Goal: Answer question/provide support: Share knowledge or assist other users

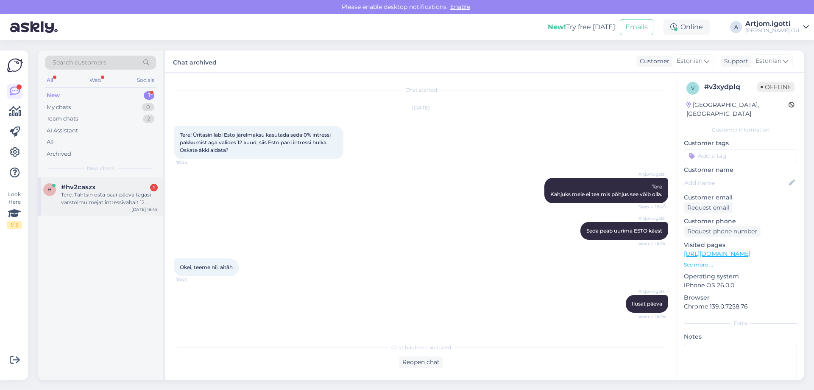
click at [113, 209] on div "h #hv2caszx 1 Tere. Tahtsin osta paar päeva tagasi varstolmuimejat intressivaba…" at bounding box center [100, 196] width 125 height 38
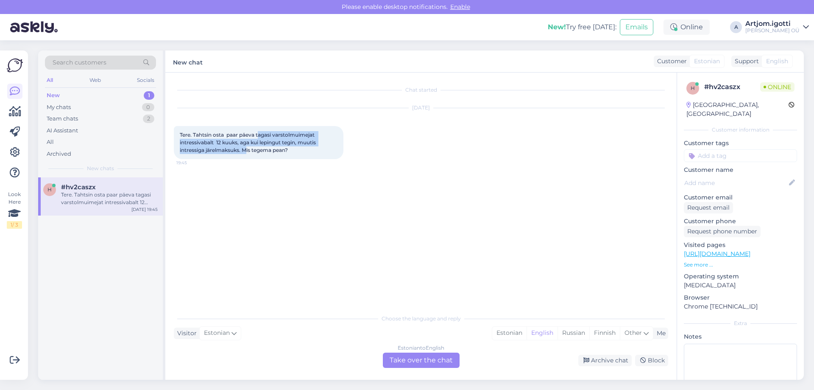
drag, startPoint x: 260, startPoint y: 134, endPoint x: 259, endPoint y: 152, distance: 17.4
click at [249, 151] on span "Tere. Tahtsin osta paar päeva tagasi varstolmuimejat intressivabalt 12 kuuks, a…" at bounding box center [248, 142] width 137 height 22
click at [271, 152] on span "Tere. Tahtsin osta paar päeva tagasi varstolmuimejat intressivabalt 12 kuuks, a…" at bounding box center [248, 142] width 137 height 22
click at [500, 333] on div "Estonian" at bounding box center [509, 333] width 34 height 13
click at [436, 363] on div "Estonian to Estonian Take over the chat" at bounding box center [421, 359] width 77 height 15
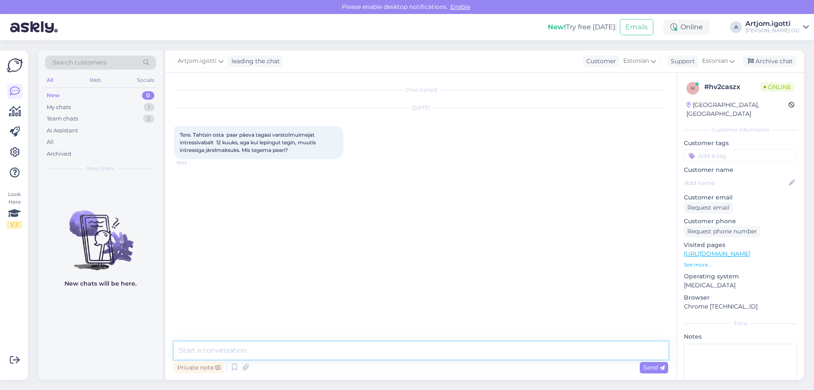
click at [227, 355] on textarea at bounding box center [421, 350] width 494 height 18
type textarea "[PERSON_NAME]"
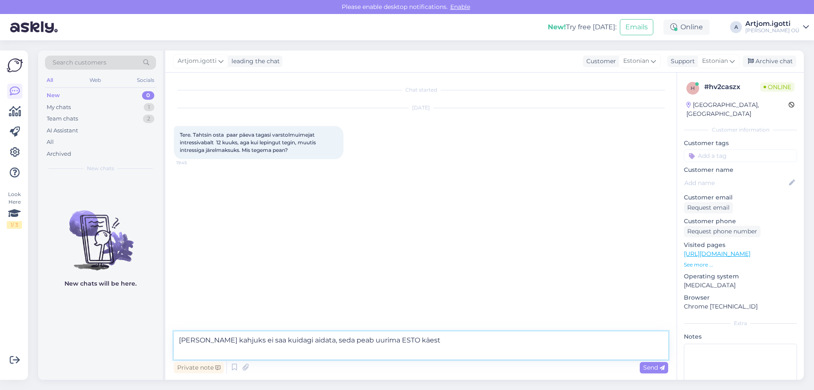
type textarea "[PERSON_NAME] kahjuks ei saa kuidagi aidata, seda peab uurima ESTO käest."
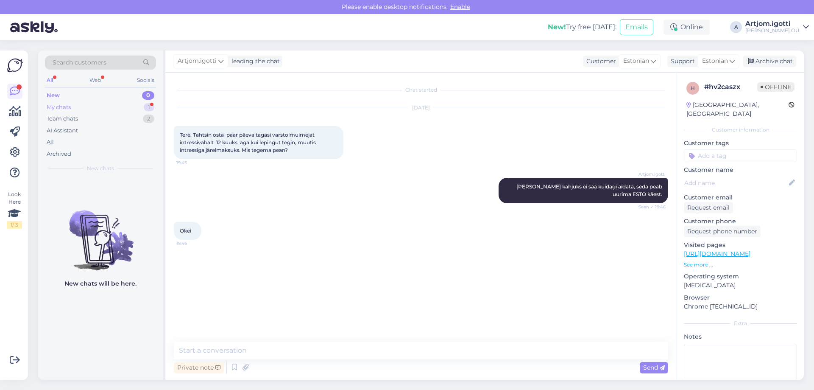
click at [120, 105] on div "My chats 1" at bounding box center [100, 107] width 111 height 12
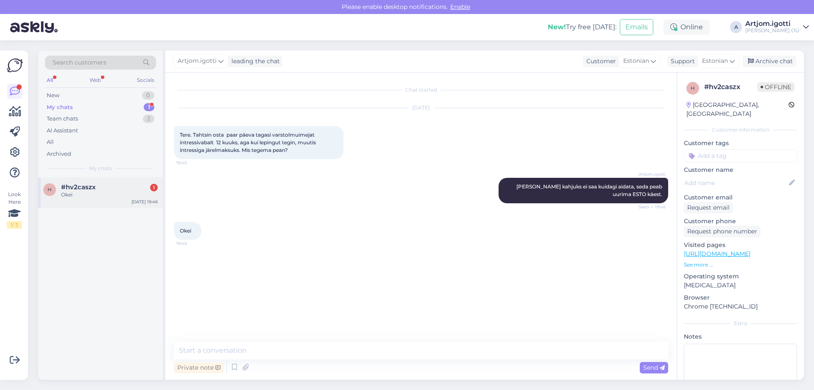
click at [106, 196] on div "Okei" at bounding box center [109, 195] width 97 height 8
drag, startPoint x: 766, startPoint y: 64, endPoint x: 748, endPoint y: 54, distance: 20.9
click at [766, 61] on div "Archive chat" at bounding box center [769, 61] width 53 height 11
